Goal: Navigation & Orientation: Find specific page/section

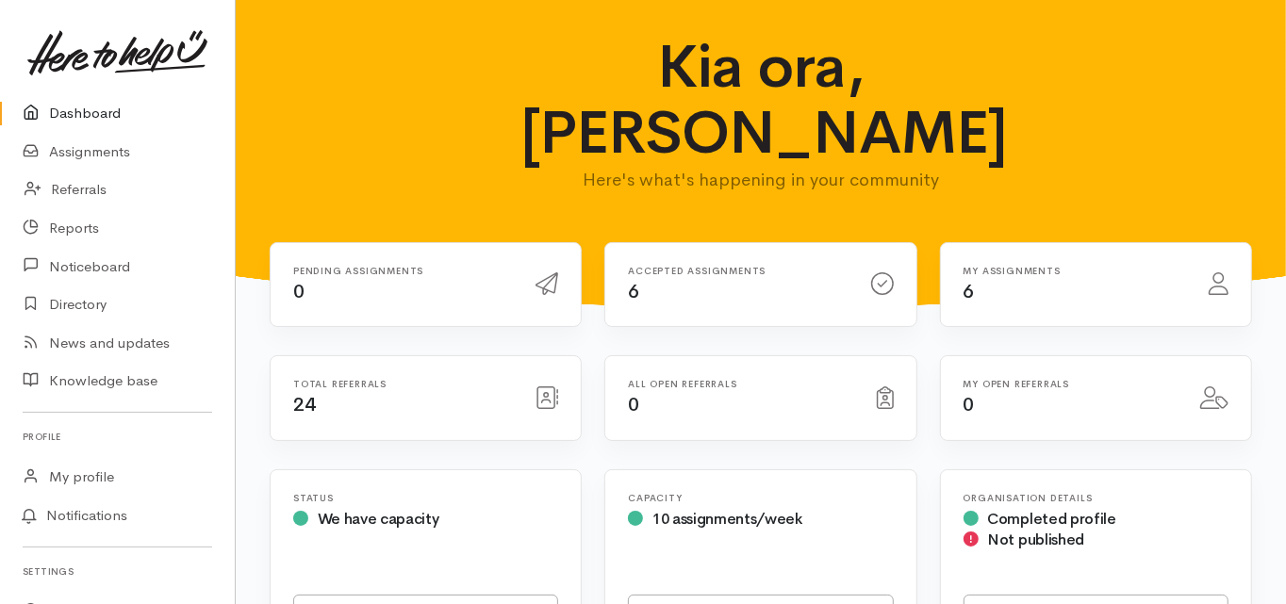
click at [74, 109] on link "Dashboard" at bounding box center [117, 113] width 235 height 39
click at [98, 114] on link "Dashboard" at bounding box center [117, 113] width 235 height 39
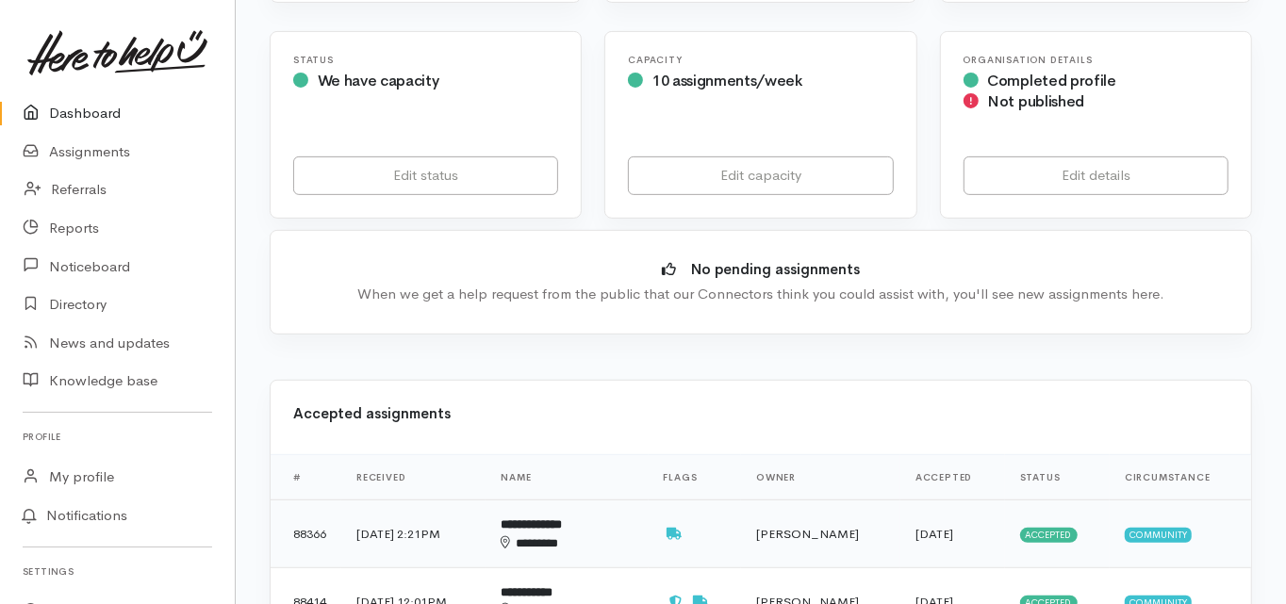
scroll to position [528, 0]
